Goal: Information Seeking & Learning: Learn about a topic

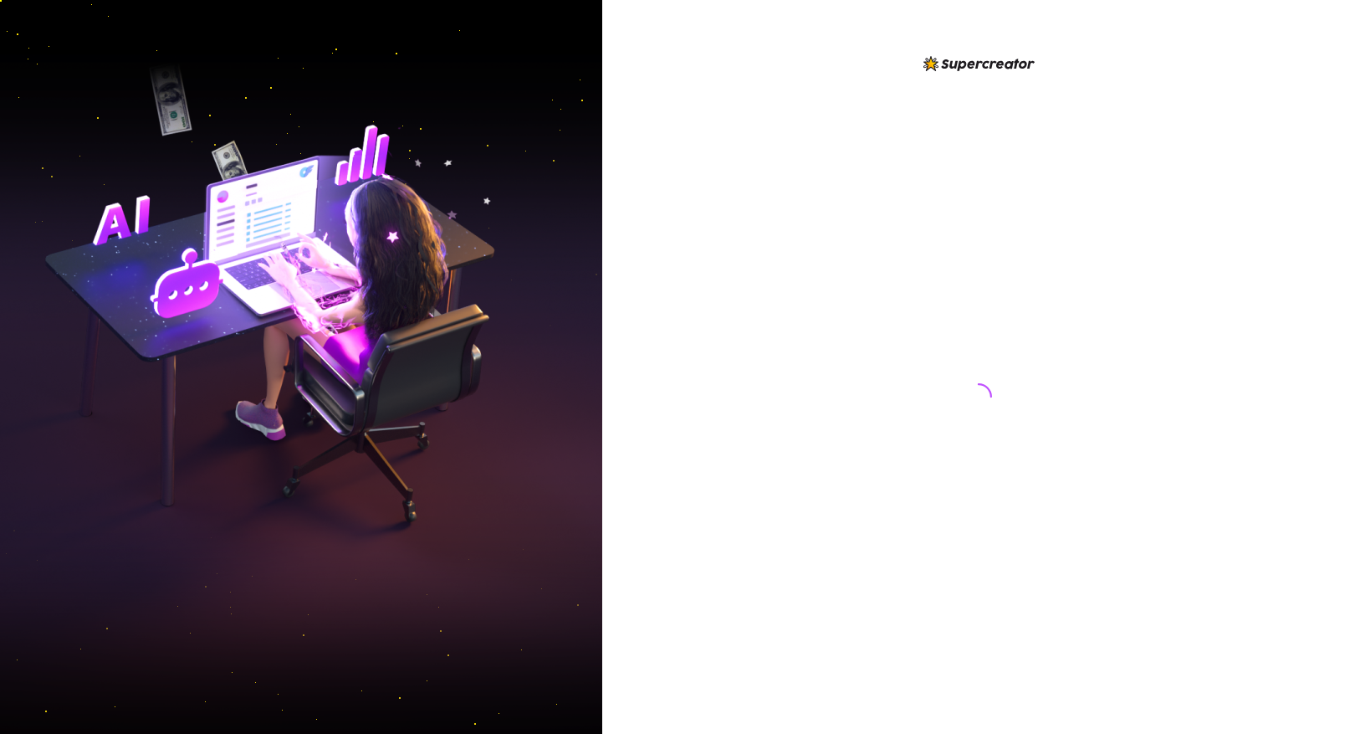
click at [136, 148] on img at bounding box center [301, 367] width 602 height 756
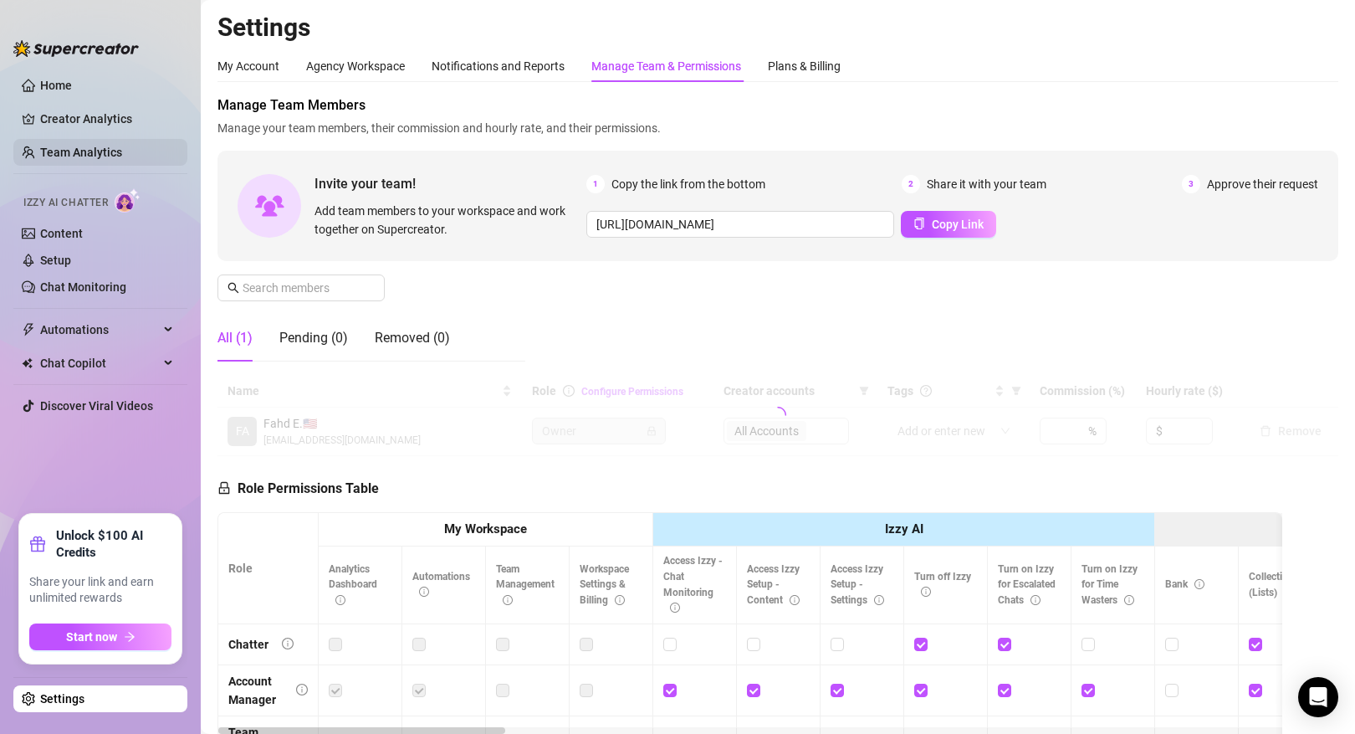
click at [120, 150] on link "Team Analytics" at bounding box center [81, 152] width 82 height 13
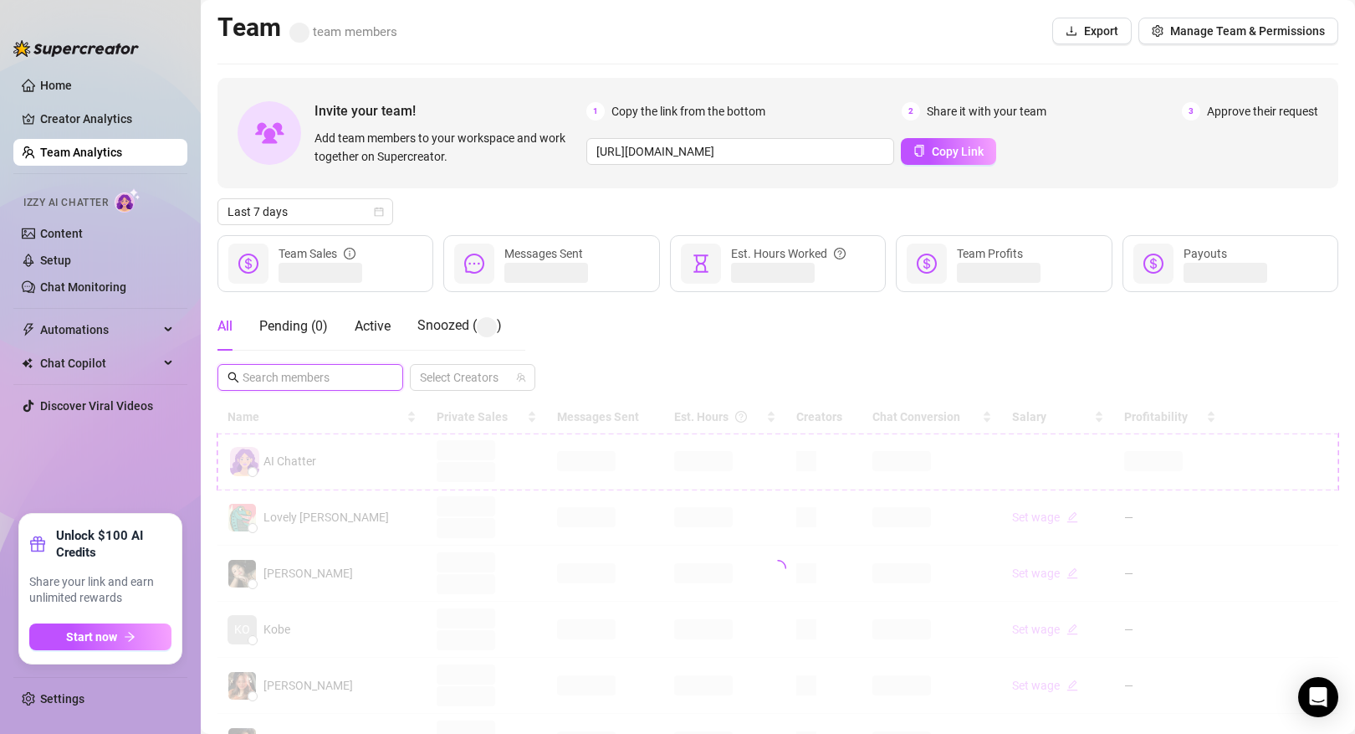
click at [315, 376] on input "text" at bounding box center [311, 377] width 137 height 18
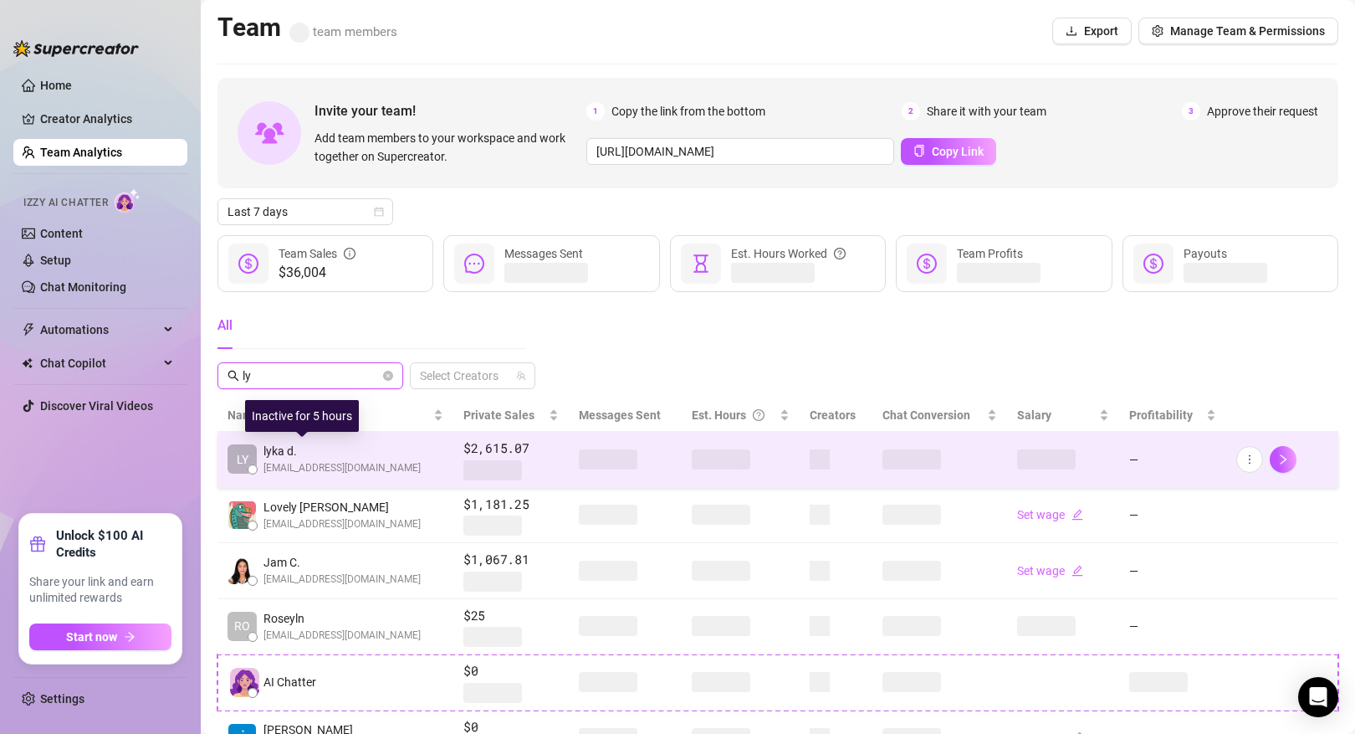
type input "ly"
click at [322, 464] on span "[EMAIL_ADDRESS][DOMAIN_NAME]" at bounding box center [342, 468] width 157 height 16
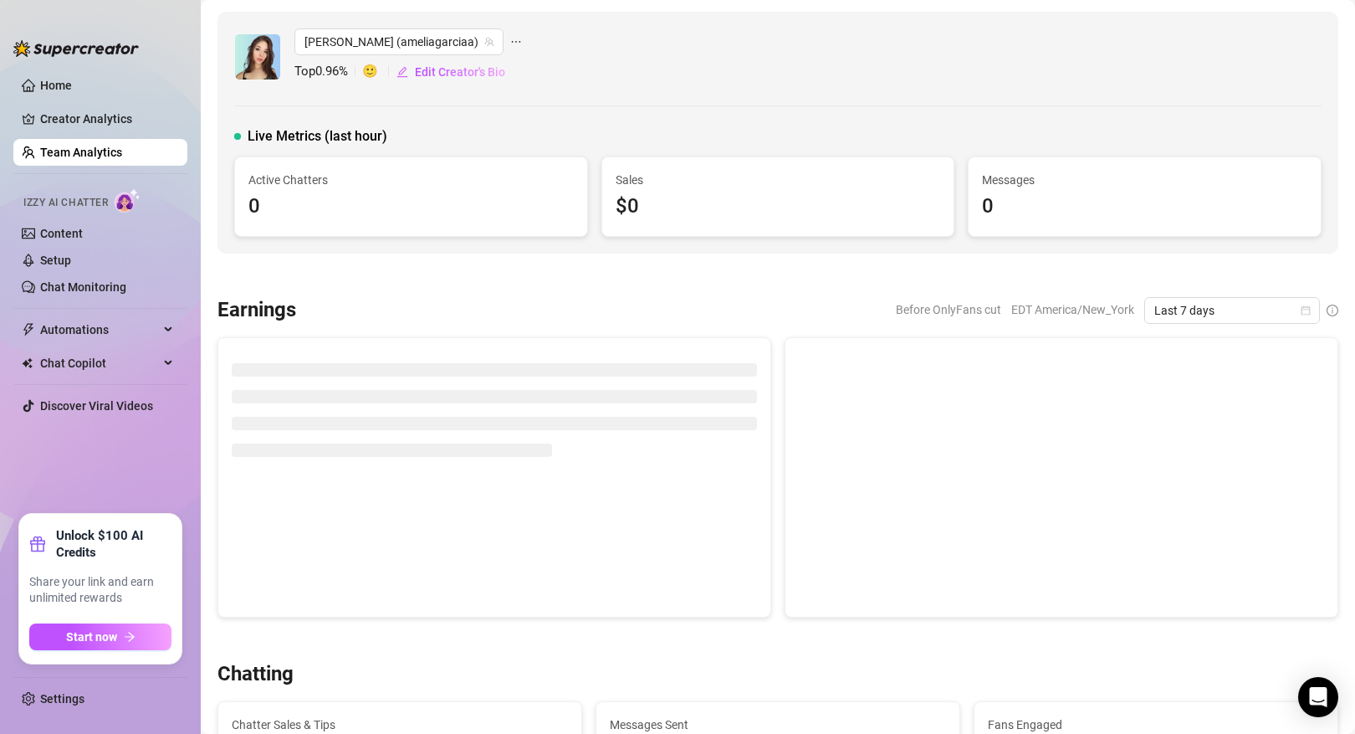
click at [122, 157] on link "Team Analytics" at bounding box center [81, 152] width 82 height 13
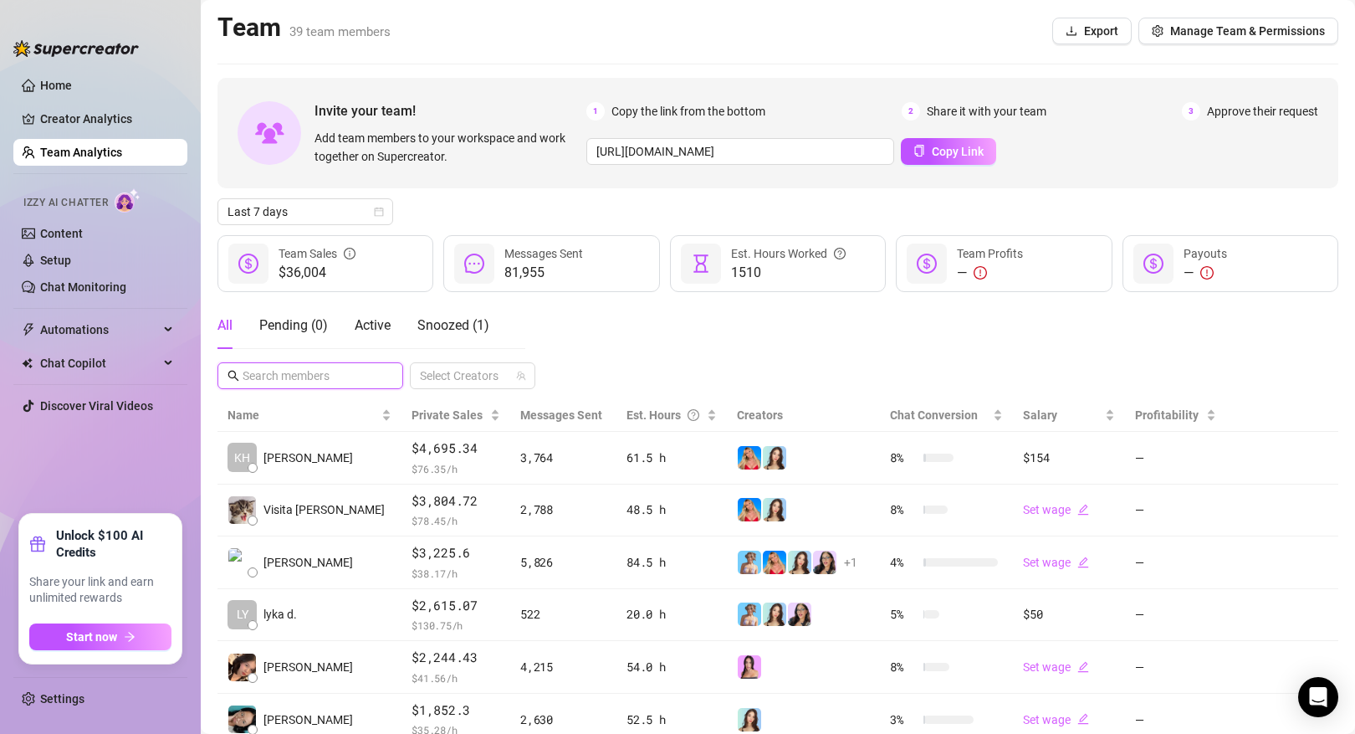
click at [308, 372] on input "text" at bounding box center [311, 375] width 137 height 18
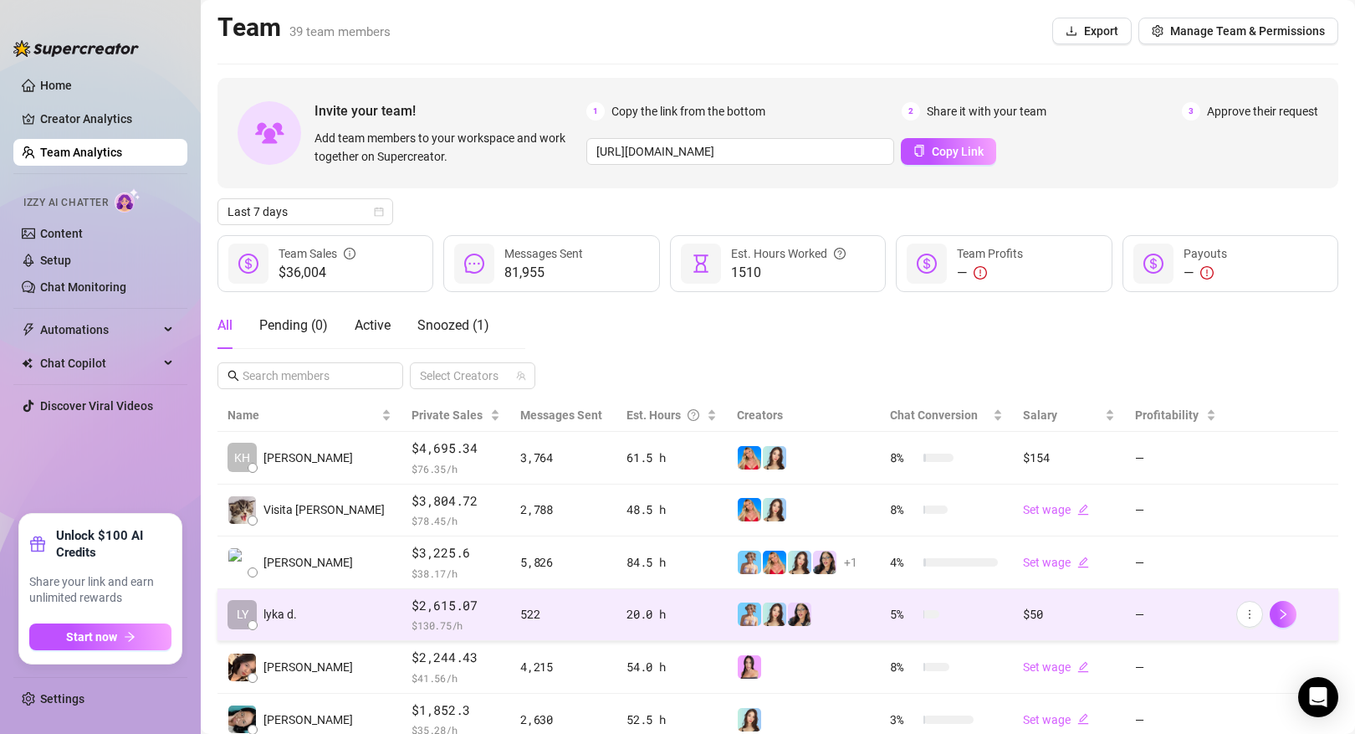
click at [412, 605] on span "$2,615.07" at bounding box center [456, 606] width 89 height 20
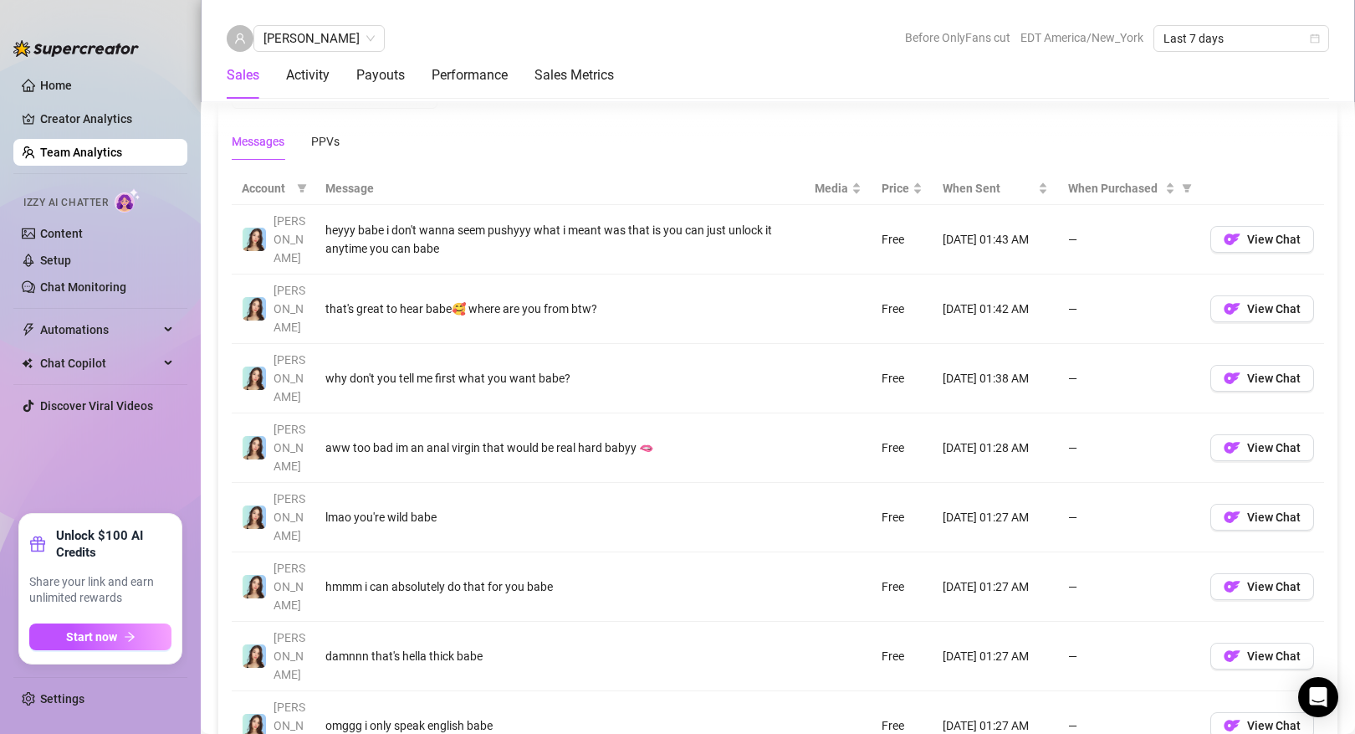
scroll to position [1159, 0]
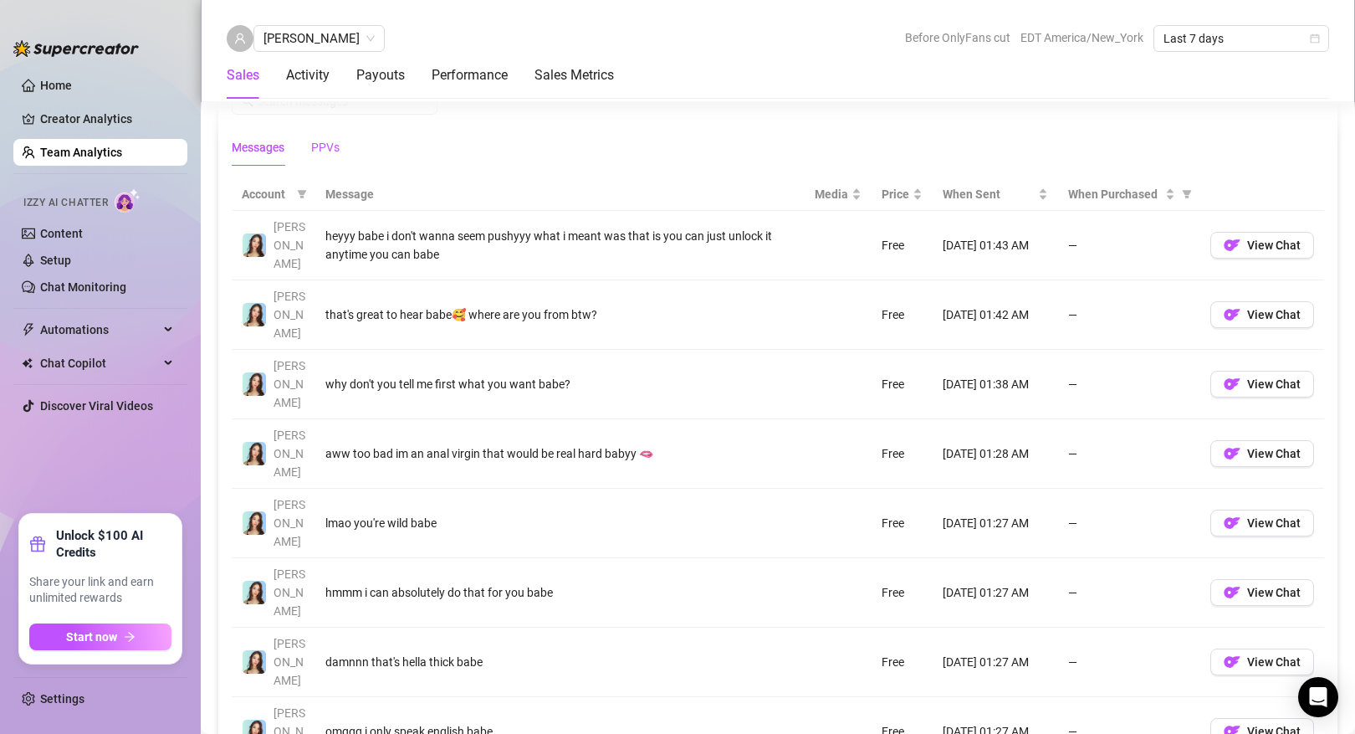
click at [331, 140] on div "PPVs" at bounding box center [325, 147] width 28 height 18
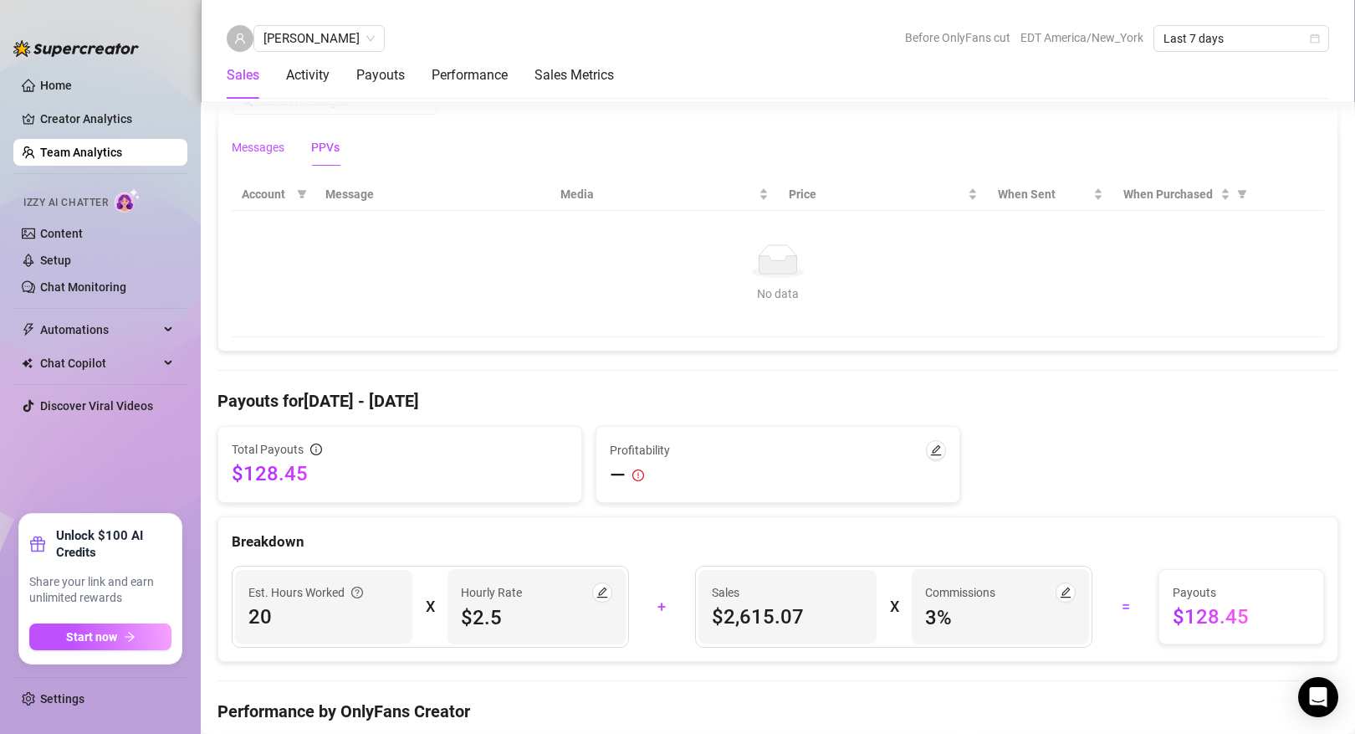
click at [271, 146] on div "Messages" at bounding box center [258, 147] width 53 height 18
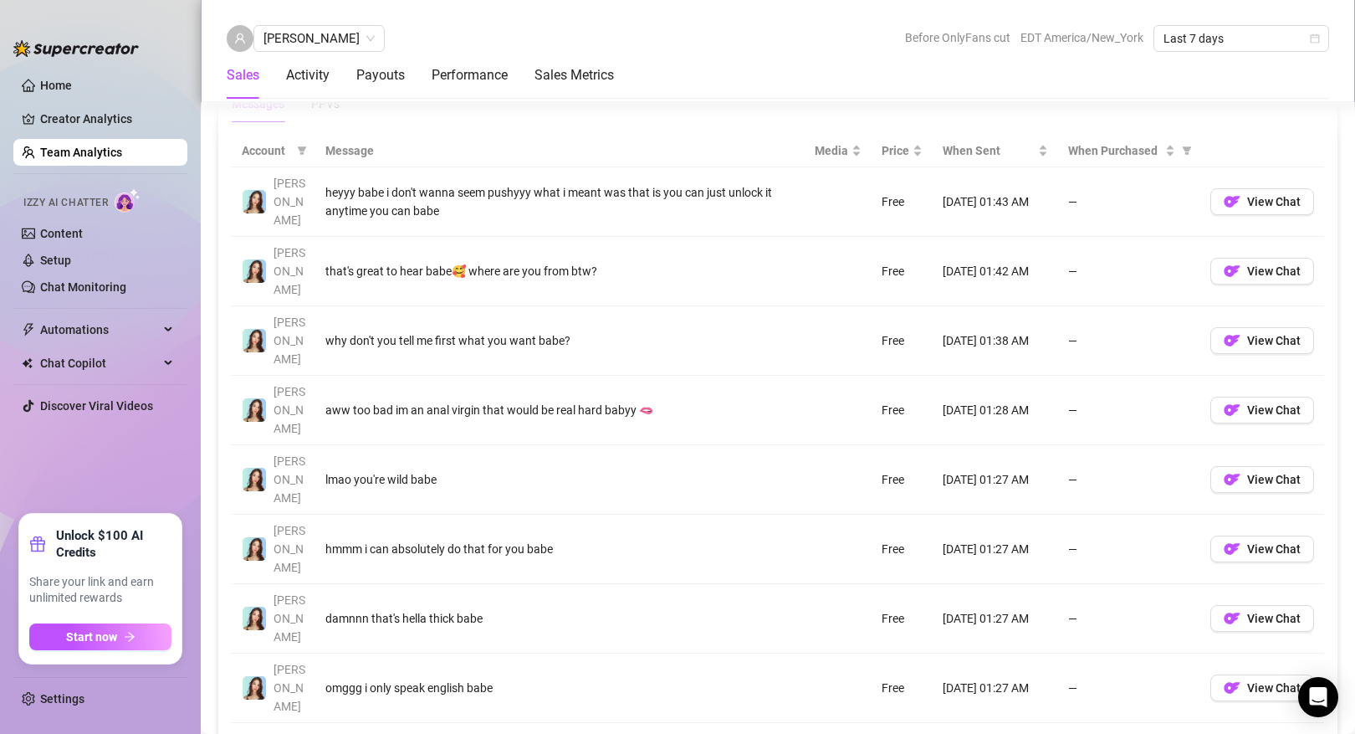
scroll to position [1206, 0]
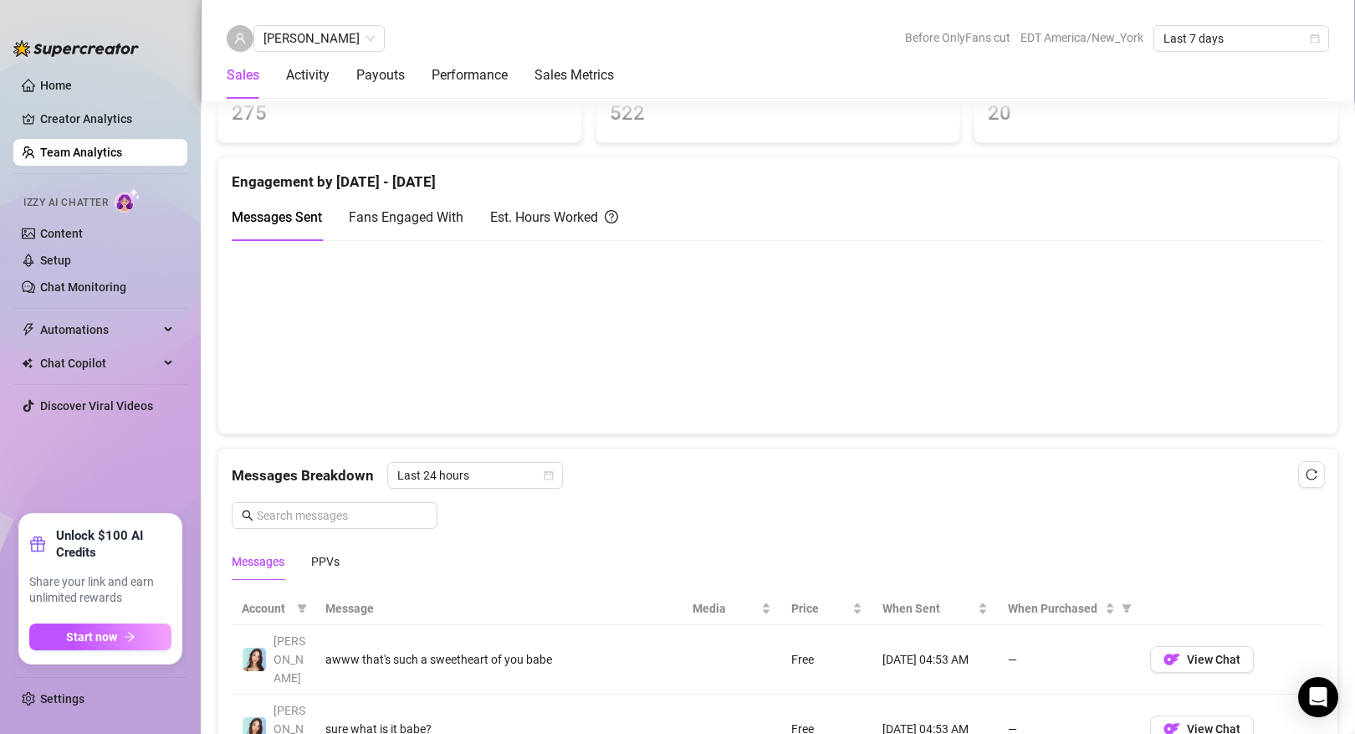
scroll to position [740, 0]
